Goal: Information Seeking & Learning: Understand process/instructions

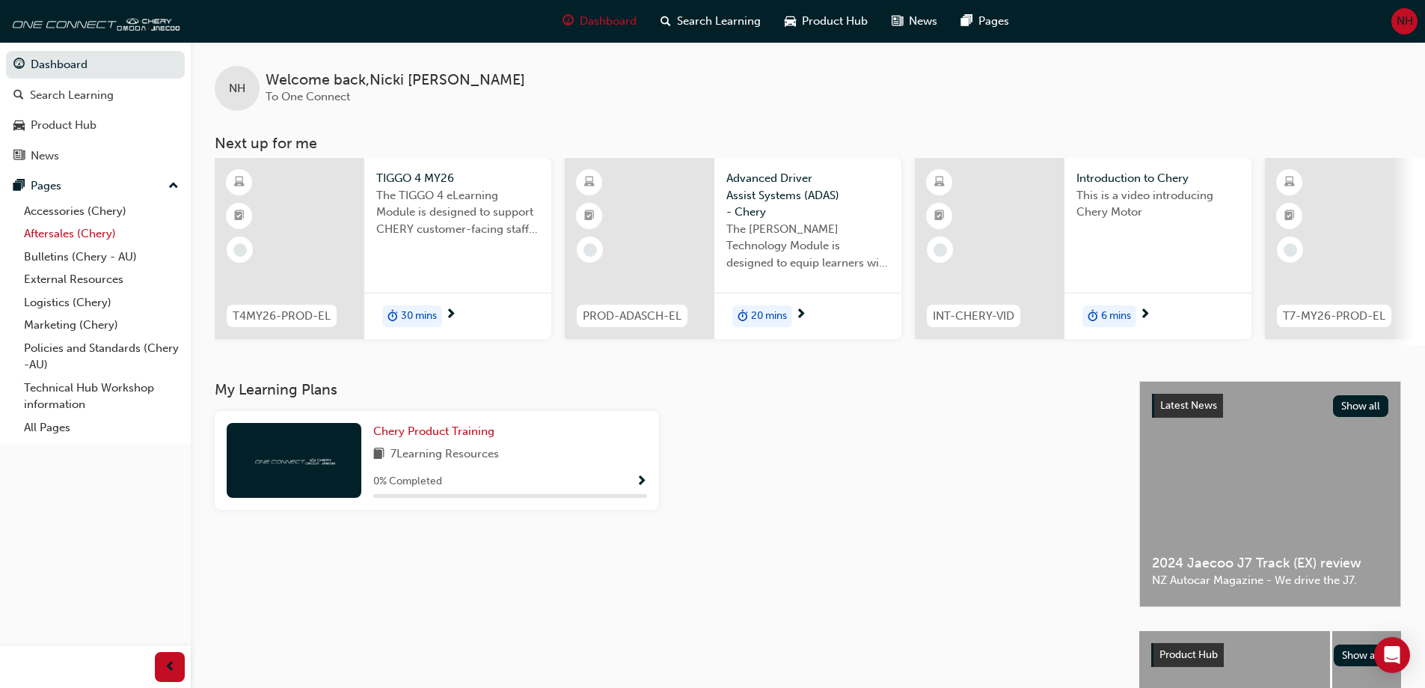
click at [62, 230] on link "Aftersales (Chery)" at bounding box center [101, 233] width 167 height 23
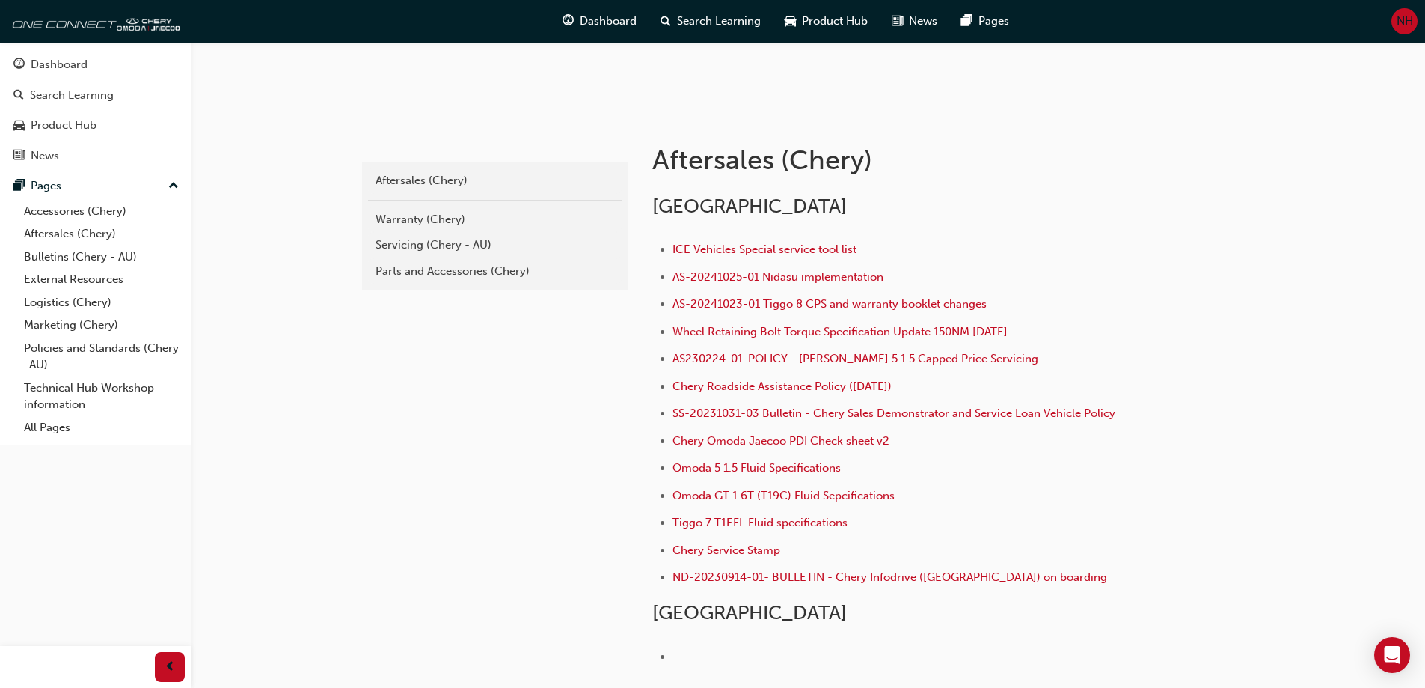
scroll to position [299, 0]
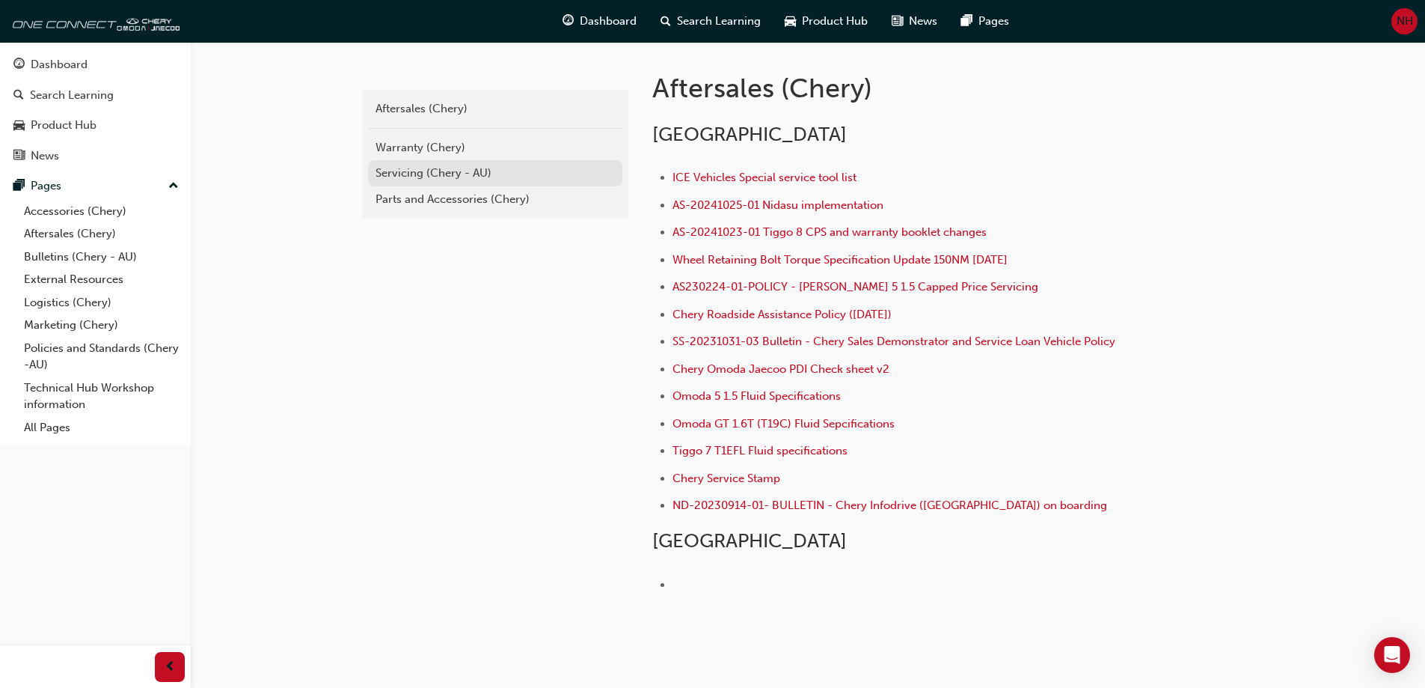
click at [419, 172] on div "Servicing (Chery - AU)" at bounding box center [495, 173] width 239 height 17
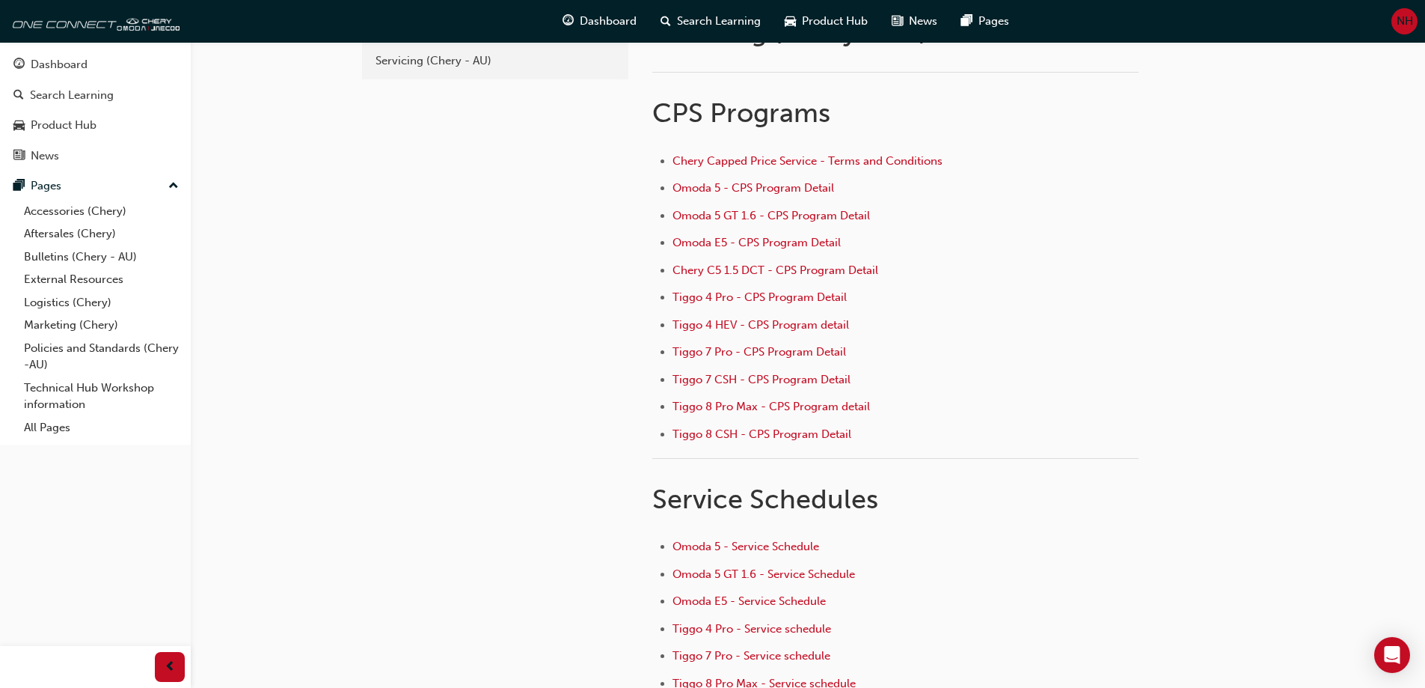
scroll to position [224, 0]
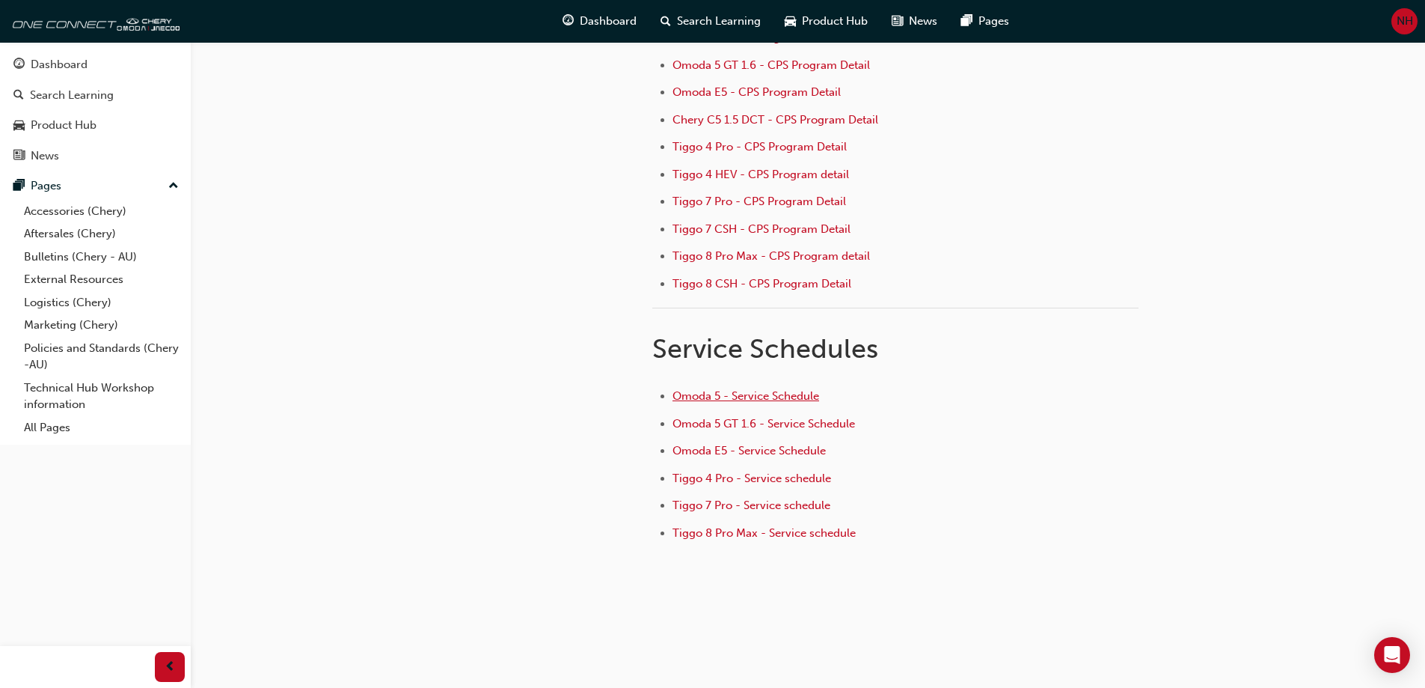
click at [792, 399] on span "Omoda 5 - Service Schedule" at bounding box center [746, 395] width 147 height 13
